Goal: Purchase product/service

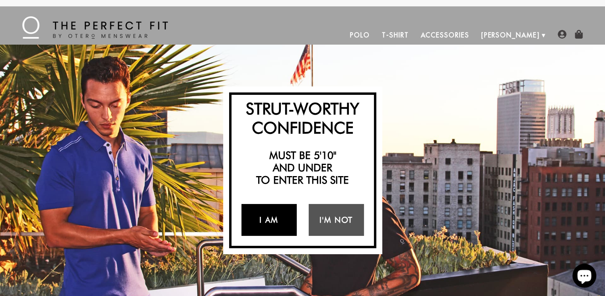
click at [275, 219] on link "I Am" at bounding box center [269, 220] width 55 height 32
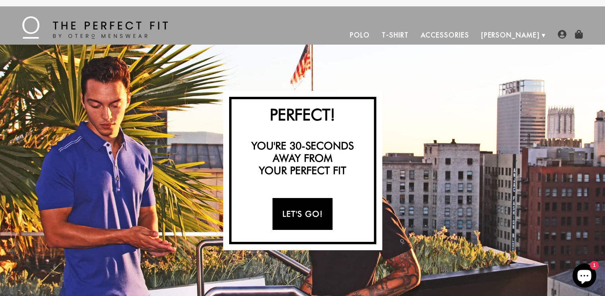
drag, startPoint x: 306, startPoint y: 218, endPoint x: 318, endPoint y: 203, distance: 18.4
click at [307, 217] on link "Let's Go!" at bounding box center [303, 214] width 60 height 32
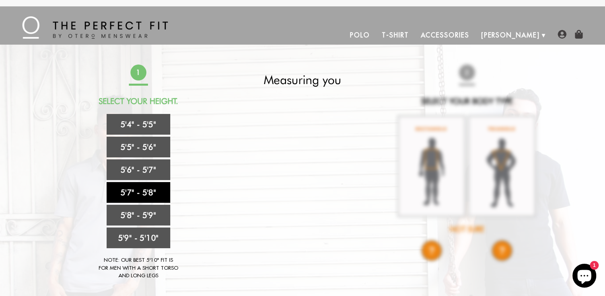
click at [160, 191] on link "5'7" - 5'8"" at bounding box center [139, 192] width 64 height 21
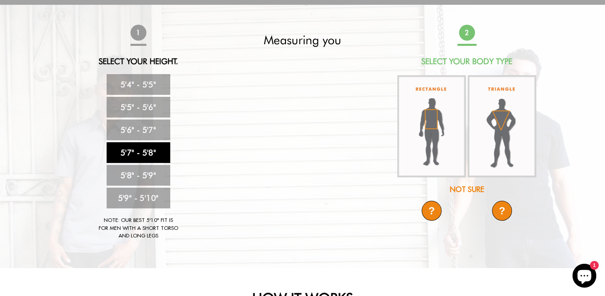
scroll to position [41, 0]
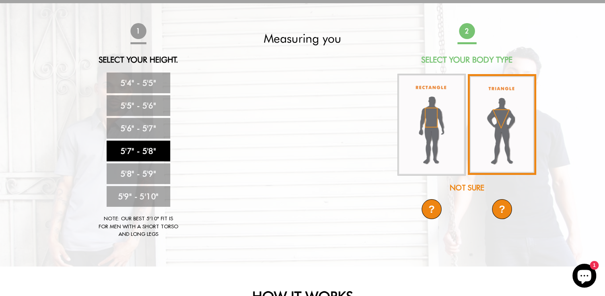
click at [506, 125] on img at bounding box center [502, 124] width 68 height 101
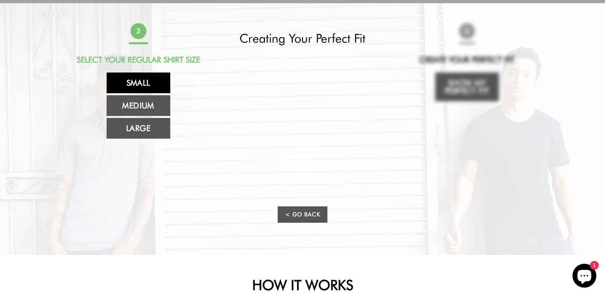
click at [156, 88] on link "Small" at bounding box center [139, 82] width 64 height 21
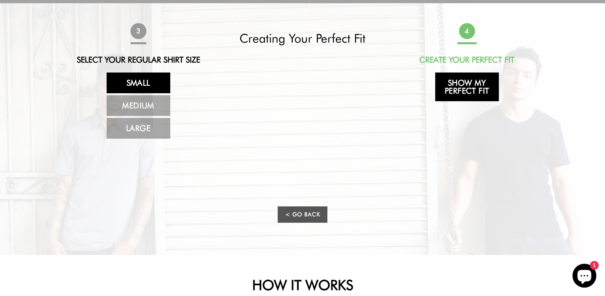
click at [450, 96] on link "Show My Perfect Fit" at bounding box center [467, 86] width 64 height 29
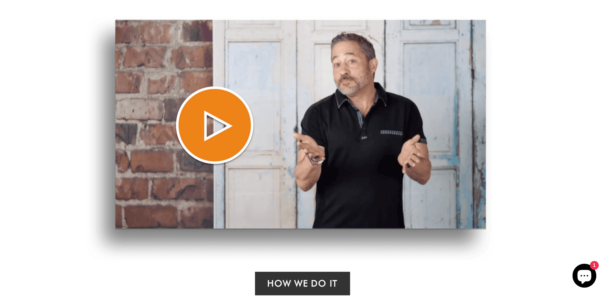
select select "57-58"
select select "triangle"
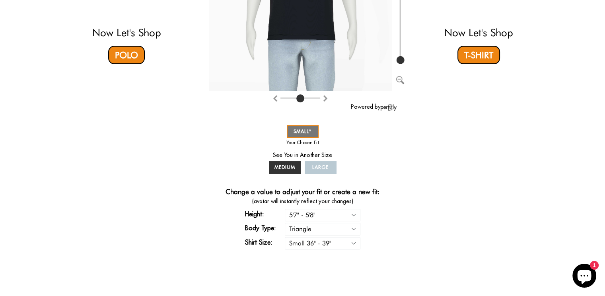
scroll to position [0, 0]
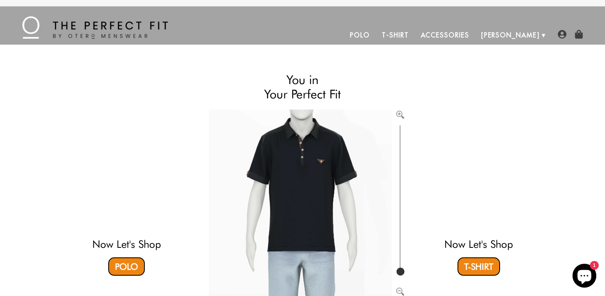
click at [415, 37] on link "T-Shirt" at bounding box center [395, 34] width 39 height 19
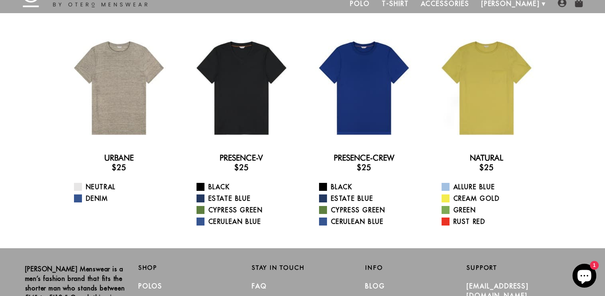
scroll to position [22, 0]
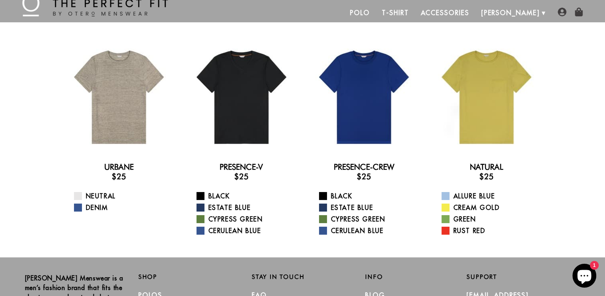
drag, startPoint x: 610, startPoint y: 69, endPoint x: 584, endPoint y: 84, distance: 29.2
click at [584, 84] on html "Skip to content Submit Close search MENU Polo T-Shirt Accessories Otero About U…" at bounding box center [302, 203] width 605 height 451
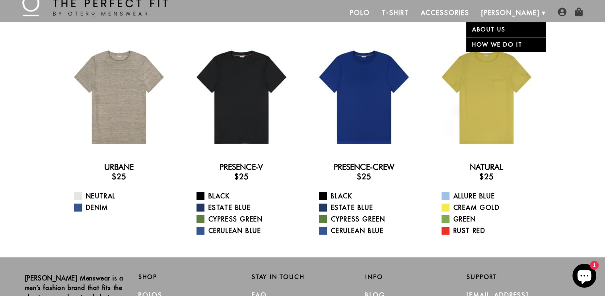
click at [492, 29] on link "About Us" at bounding box center [506, 29] width 80 height 15
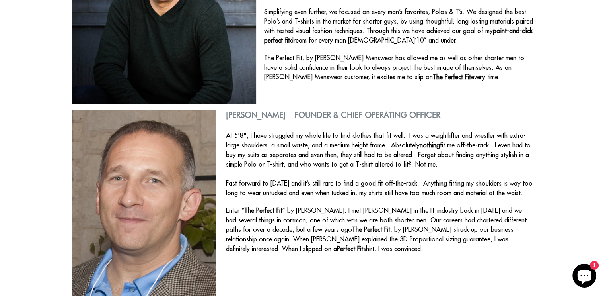
scroll to position [405, 0]
